Goal: Task Accomplishment & Management: Manage account settings

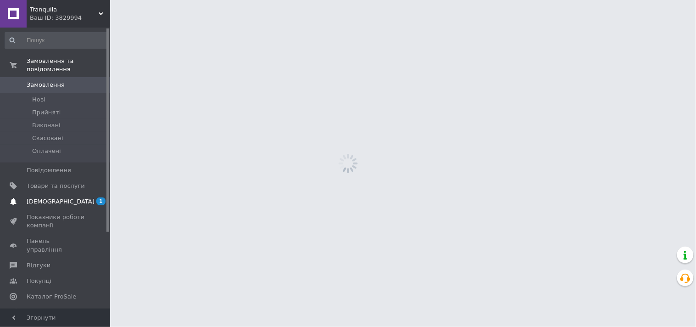
click at [55, 197] on span "[DEMOGRAPHIC_DATA]" at bounding box center [61, 201] width 68 height 8
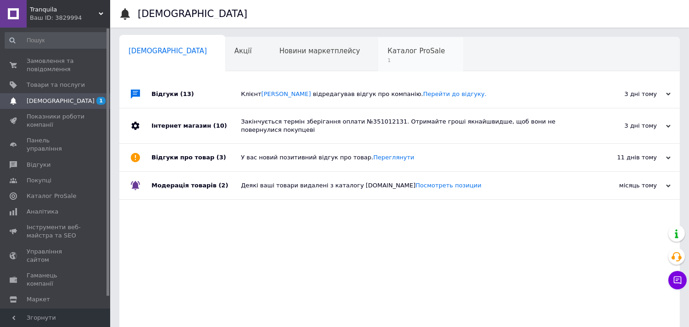
click at [387, 52] on span "Каталог ProSale" at bounding box center [415, 51] width 57 height 8
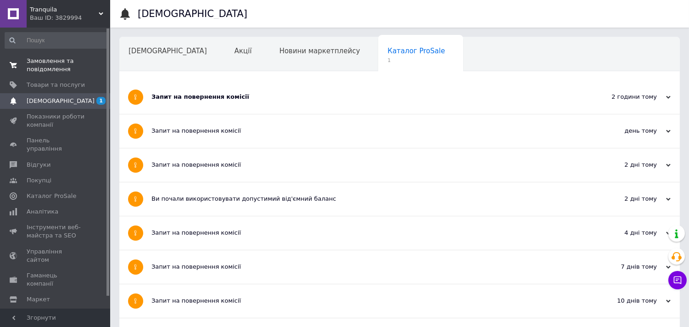
click at [41, 62] on span "Замовлення та повідомлення" at bounding box center [56, 65] width 58 height 17
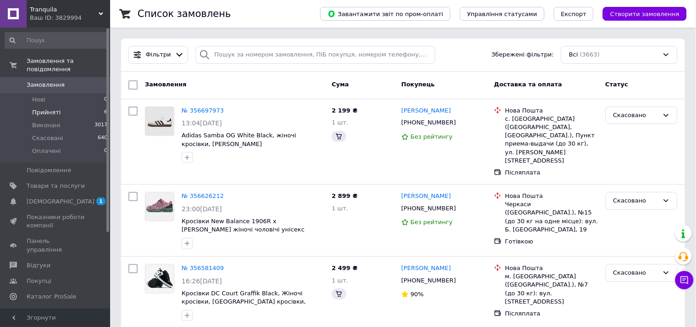
click at [53, 108] on span "Прийняті" at bounding box center [46, 112] width 28 height 8
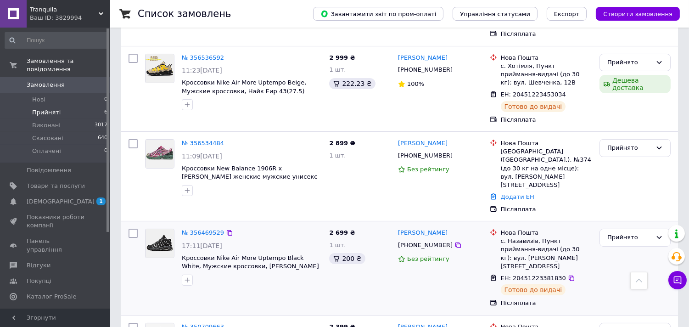
scroll to position [222, 0]
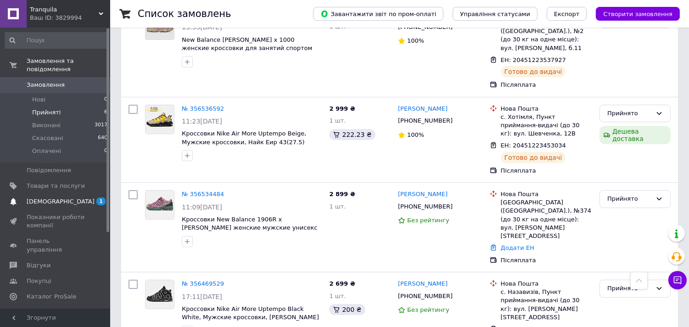
click at [47, 197] on span "[DEMOGRAPHIC_DATA]" at bounding box center [61, 201] width 68 height 8
